Goal: Contribute content: Add original content to the website for others to see

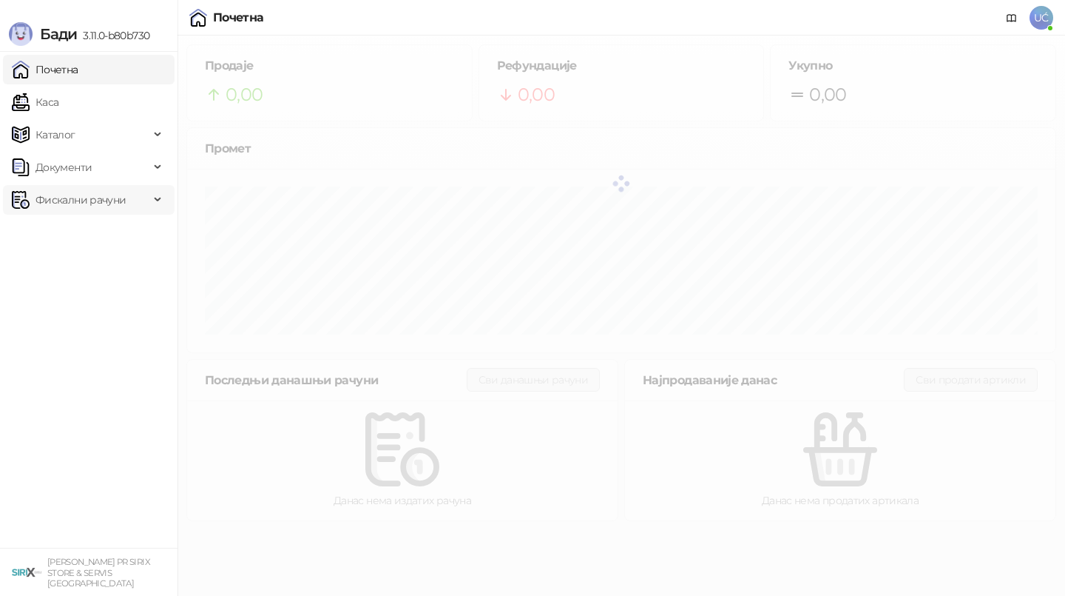
click at [86, 190] on span "Фискални рачуни" at bounding box center [81, 200] width 90 height 30
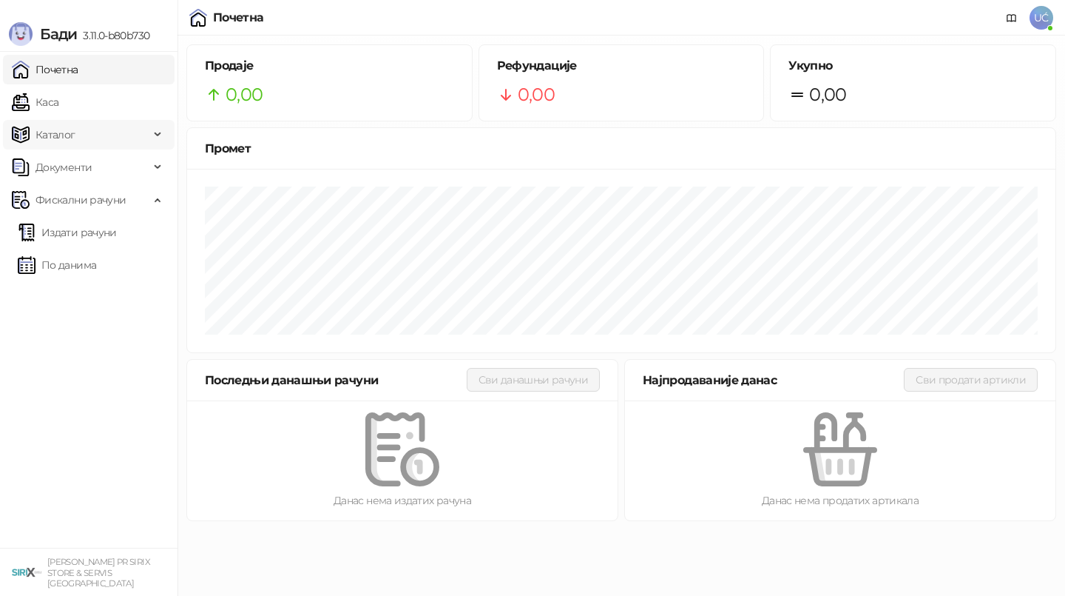
click at [77, 137] on span "Каталог" at bounding box center [81, 135] width 138 height 30
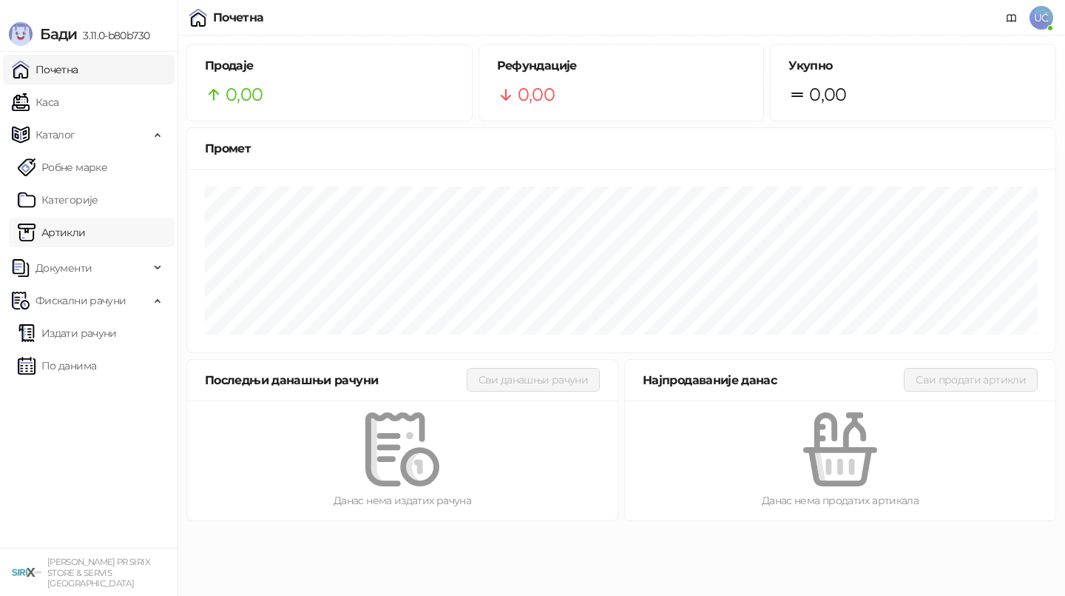
click at [86, 238] on link "Артикли" at bounding box center [52, 233] width 68 height 30
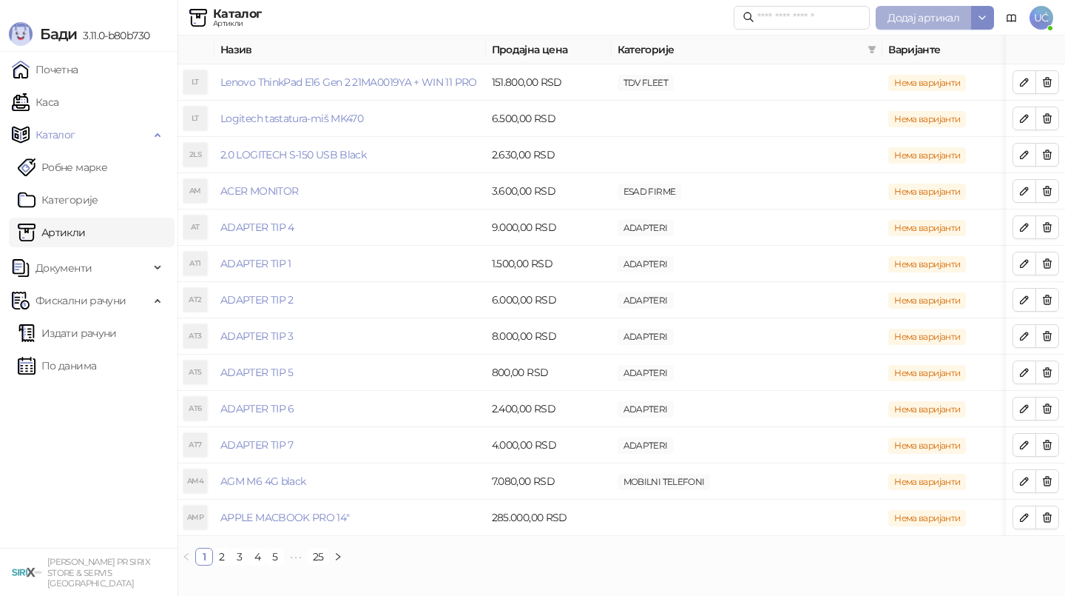
click at [909, 25] on button "Додај артикал" at bounding box center [923, 18] width 95 height 24
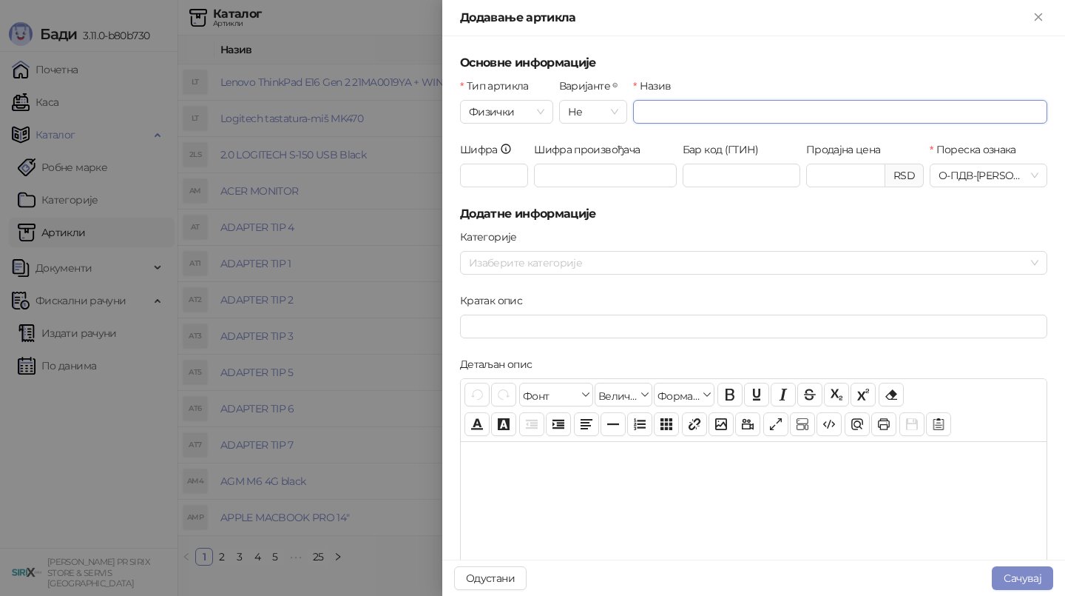
click at [767, 105] on input "Назив" at bounding box center [840, 112] width 414 height 24
type input "*"
type input "**********"
click at [829, 187] on div "Продајна цена RSD" at bounding box center [866, 173] width 124 height 64
click at [827, 164] on input "Продајна цена" at bounding box center [846, 175] width 78 height 22
